Goal: Check status

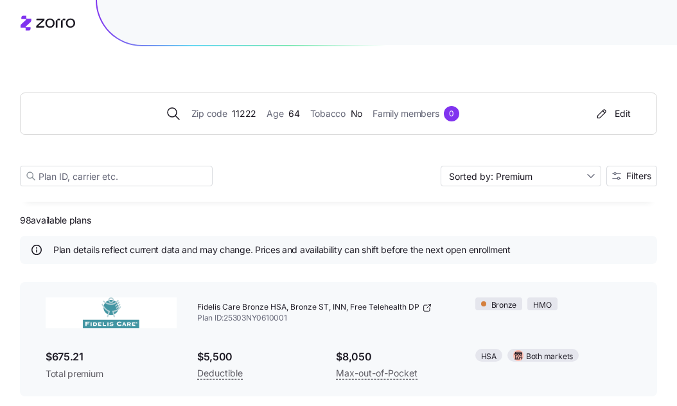
scroll to position [8, 0]
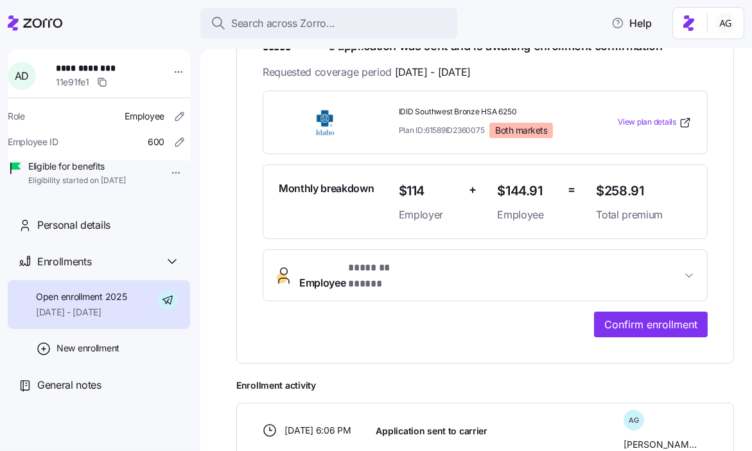
scroll to position [267, 0]
